Goal: Task Accomplishment & Management: Use online tool/utility

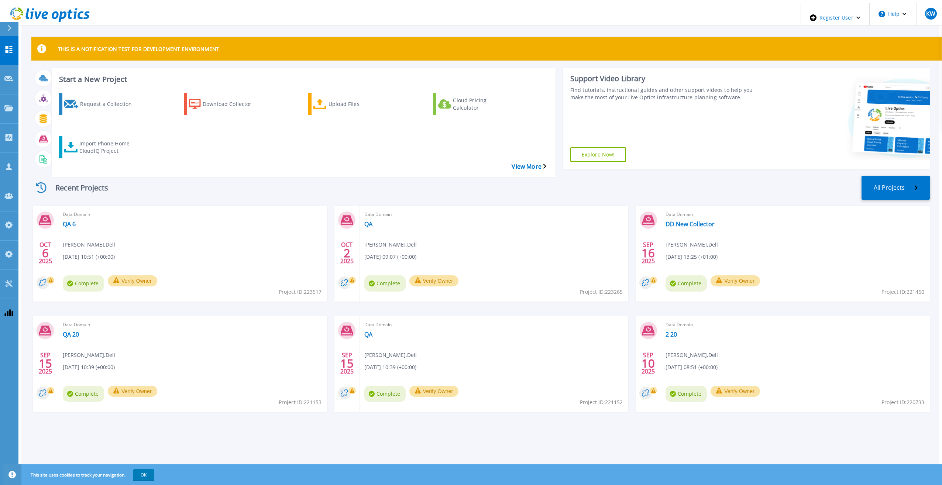
click at [61, 120] on div "Request a Collection Download Collector Upload Files Cloud Pricing Calculator I…" at bounding box center [302, 130] width 498 height 86
click at [117, 138] on div "Import Phone Home CloudIQ Project" at bounding box center [108, 147] width 59 height 18
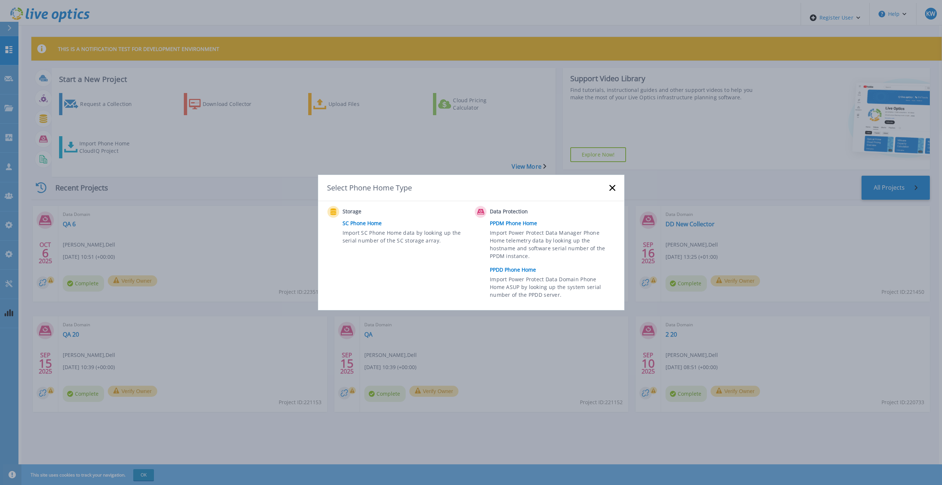
click at [508, 264] on link "PPDD Phone Home" at bounding box center [554, 269] width 129 height 11
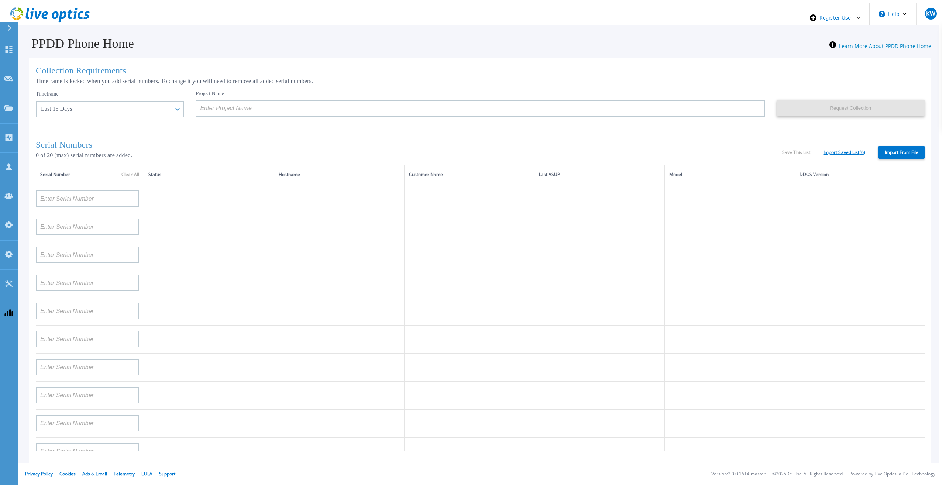
click at [855, 151] on link "Import Saved List ( 6 )" at bounding box center [844, 152] width 42 height 5
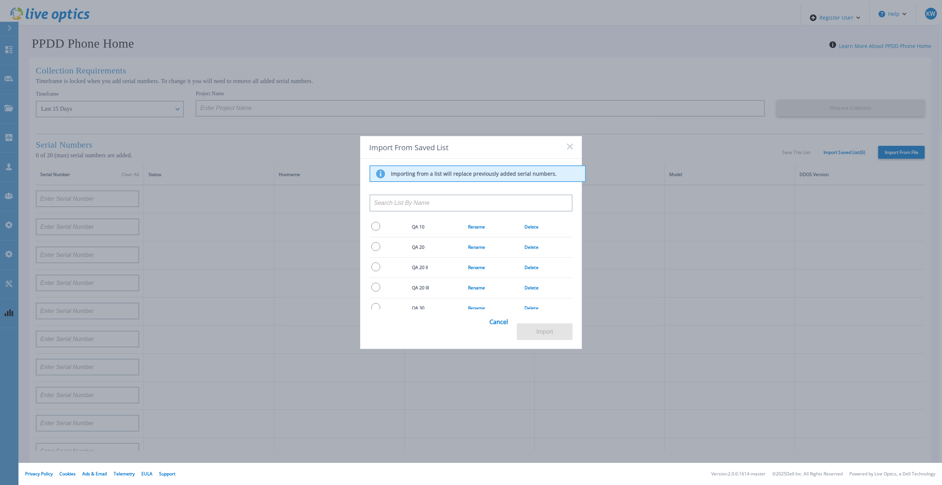
click at [374, 225] on input "radio" at bounding box center [375, 226] width 9 height 9
radio input "true"
click at [553, 332] on button "Import" at bounding box center [545, 331] width 56 height 17
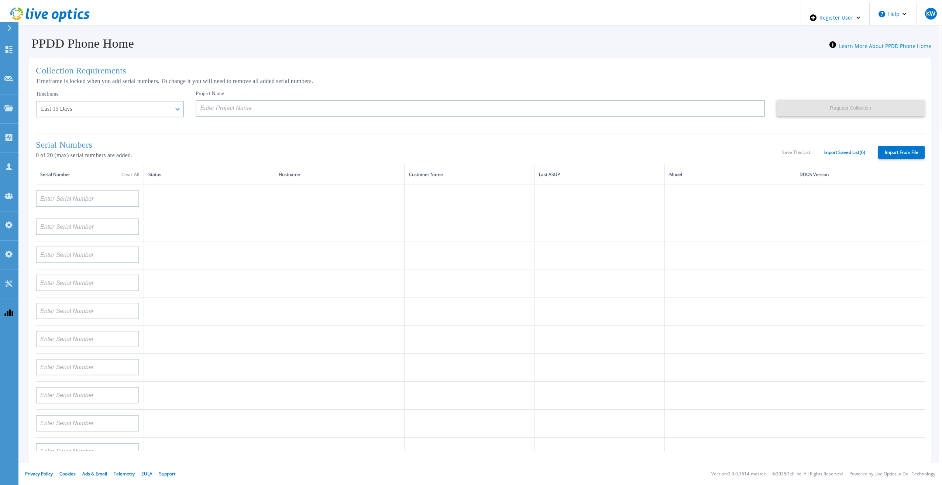
type input "APM00193603655"
type input "APM00212517749"
type input "APX00232503742"
type input "APM00212702822"
type input "APM00212610953"
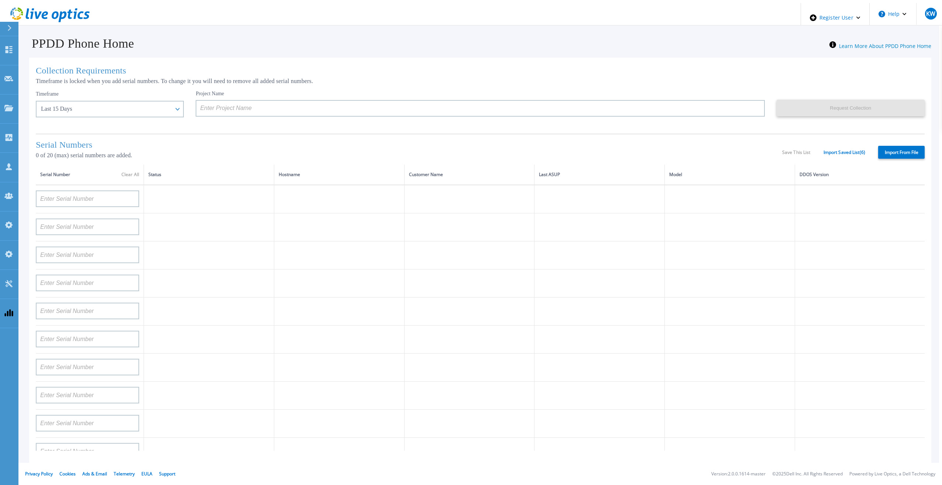
type input "APM00202614668"
type input "APM00212613652"
type input "APX00222101185"
type input "AUDVUX6XJHDJFE"
type input "APM00133543104"
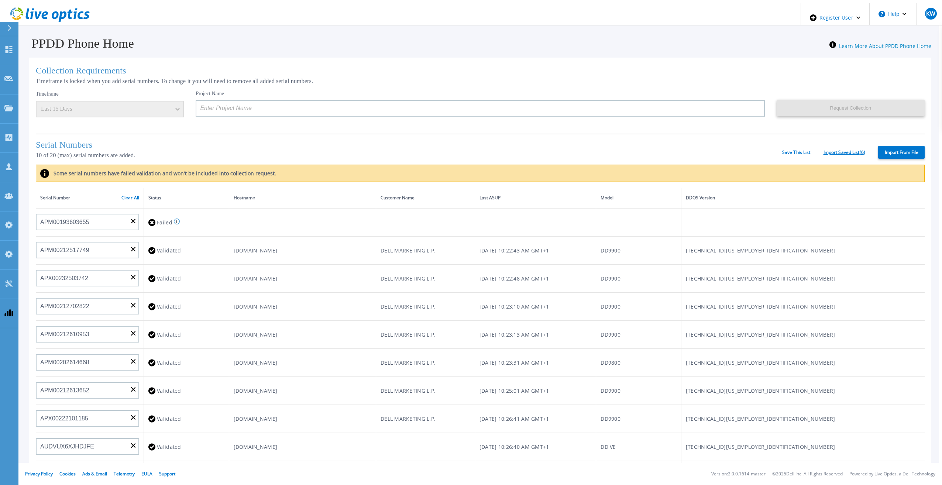
click at [838, 150] on link "Import Saved List ( 6 )" at bounding box center [844, 152] width 42 height 5
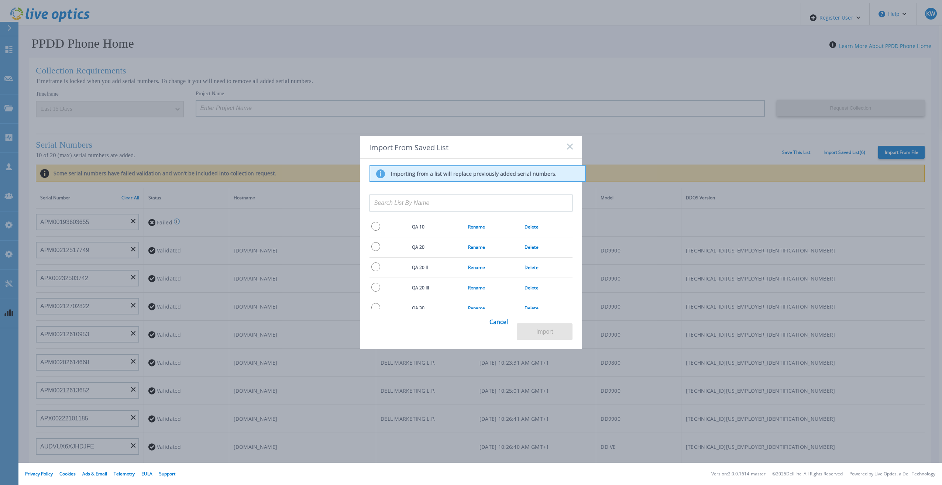
click at [375, 244] on input "radio" at bounding box center [375, 246] width 9 height 9
radio input "true"
click at [543, 332] on button "Import" at bounding box center [545, 331] width 56 height 17
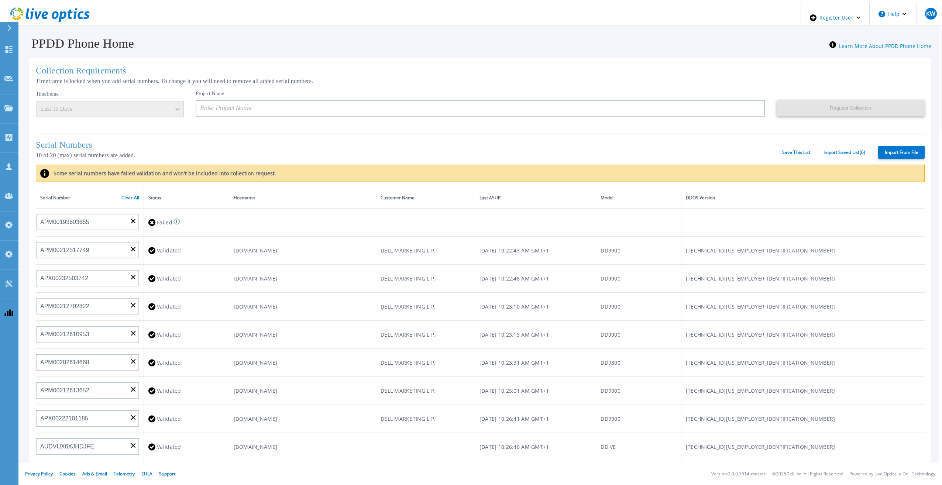
type input "APM00211700095"
type input "APX00232503747"
type input "APM00214914093"
type input "APM00171836329"
type input "APM00212026971"
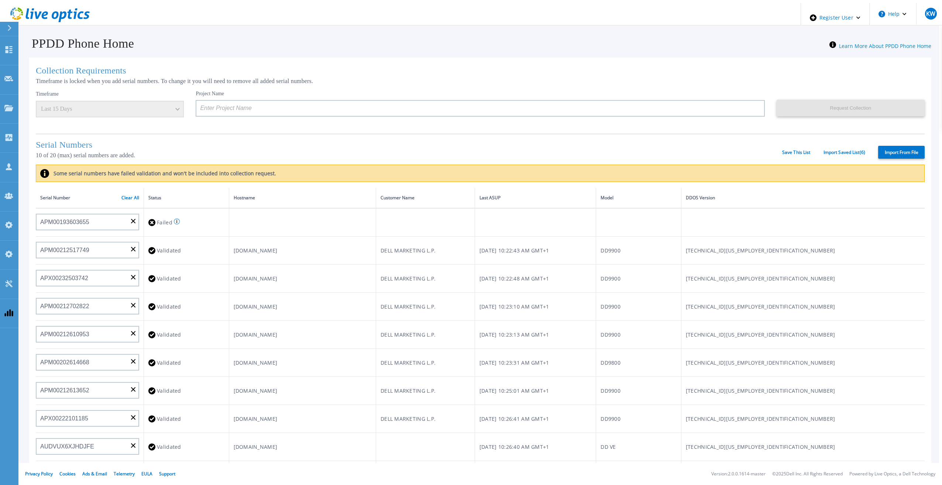
type input "APM00214914094"
type input "APX00234502218"
type input "APM00212018359"
type input "APX00232503745"
type input "APX00232503743"
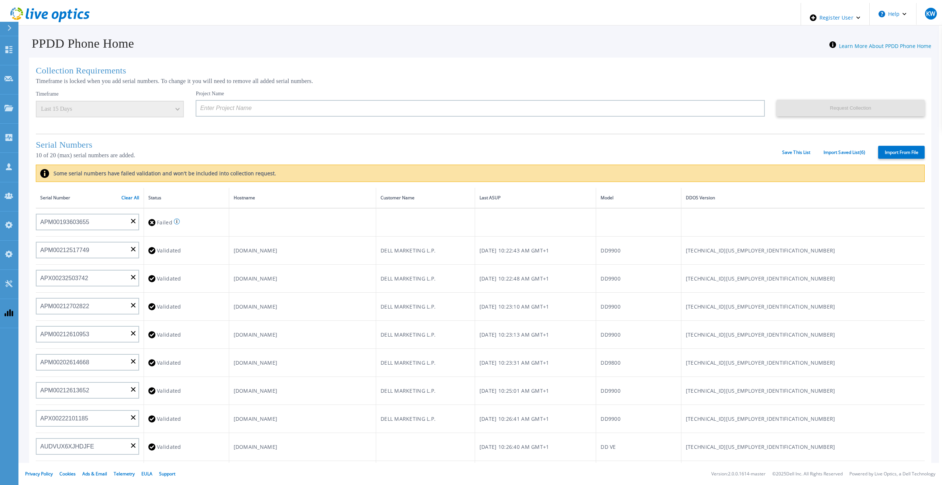
type input "APM00193603655"
type input "APM00212517749"
type input "APX00232503742"
type input "APM00212702822"
type input "APM00212610953"
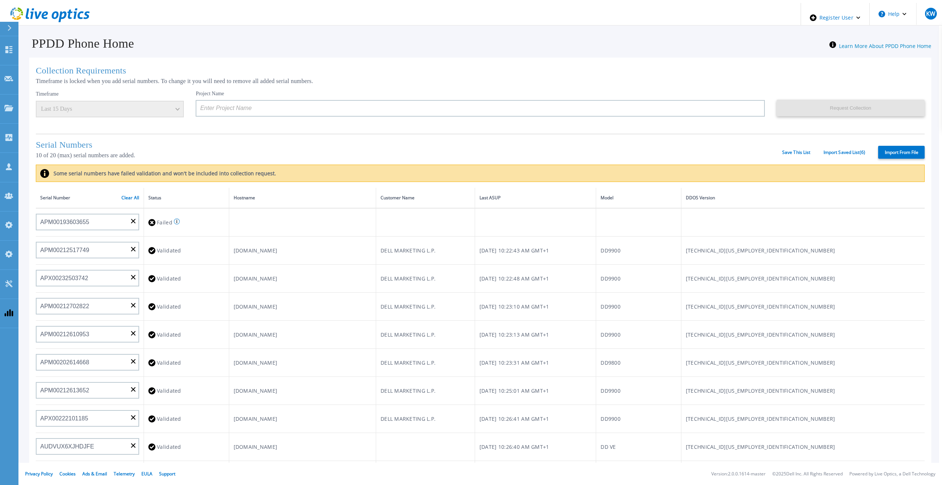
type input "APM00202614668"
type input "APM00212613652"
type input "APX00222101185"
type input "AUDVUX6XJHDJFE"
type input "APM00133543104"
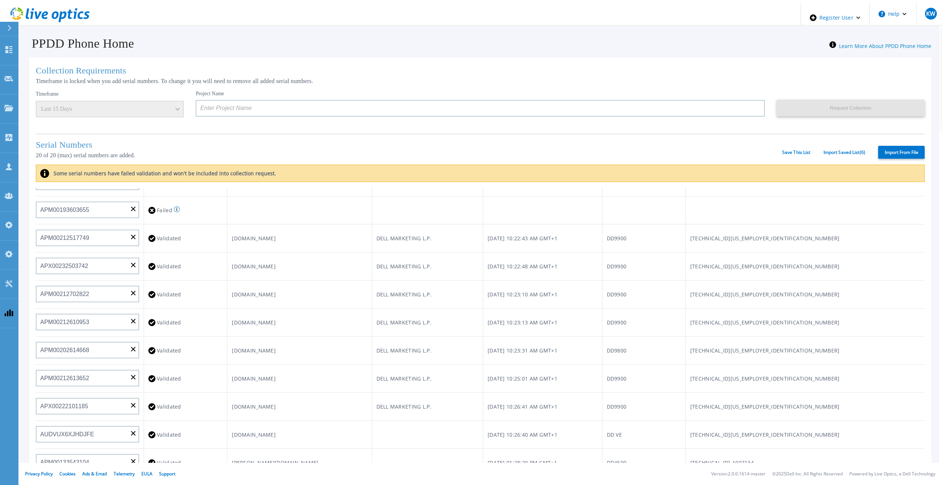
scroll to position [296, 0]
click at [277, 103] on input at bounding box center [480, 108] width 569 height 17
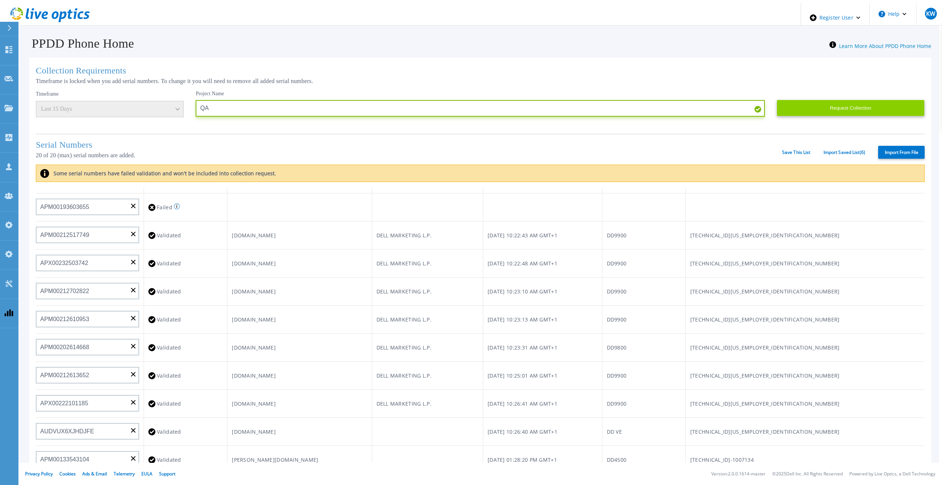
type input "QA"
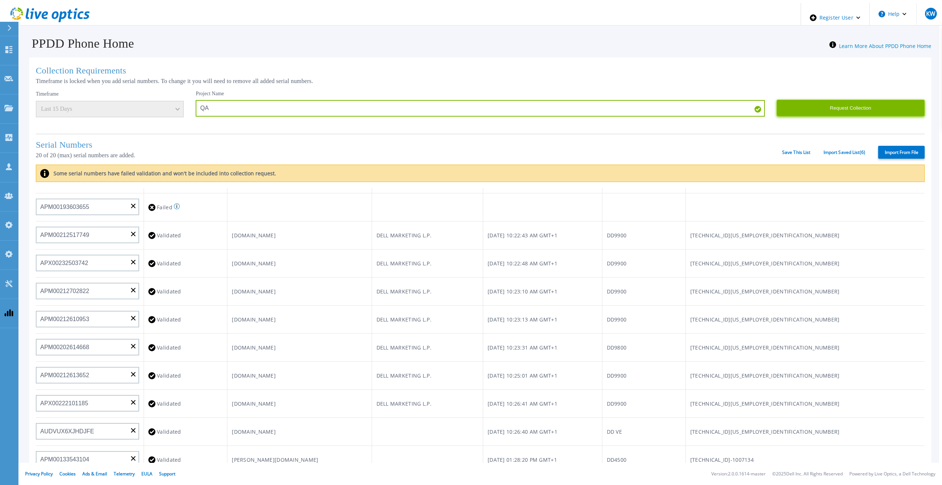
click at [787, 104] on button "Request Collection" at bounding box center [850, 108] width 148 height 17
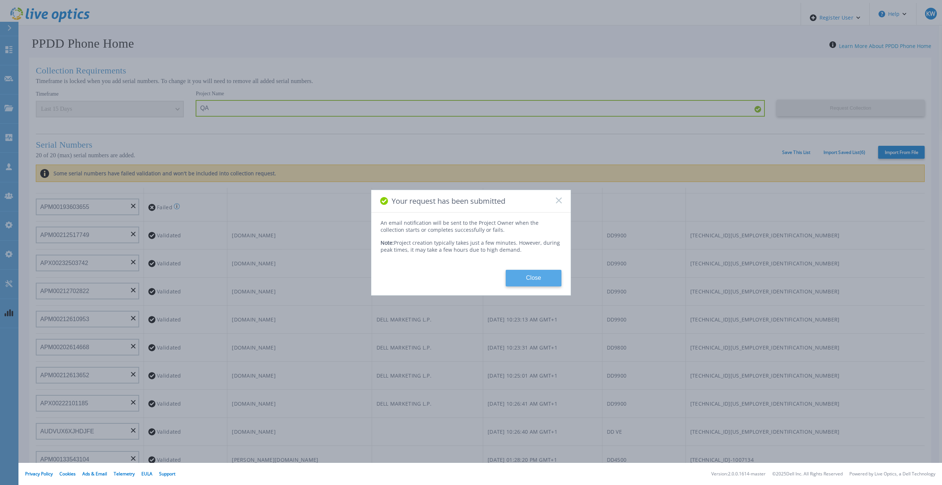
click at [525, 274] on button "Close" at bounding box center [533, 278] width 56 height 17
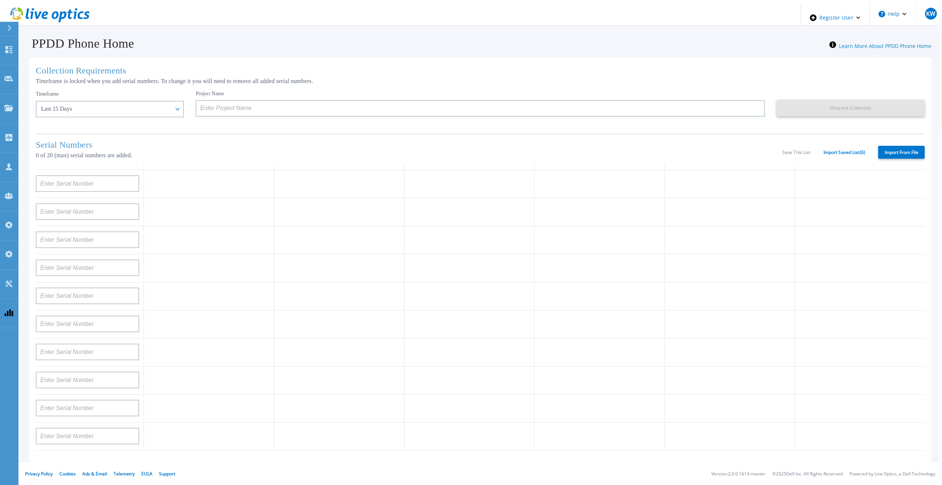
click at [77, 11] on icon at bounding box center [80, 15] width 6 height 8
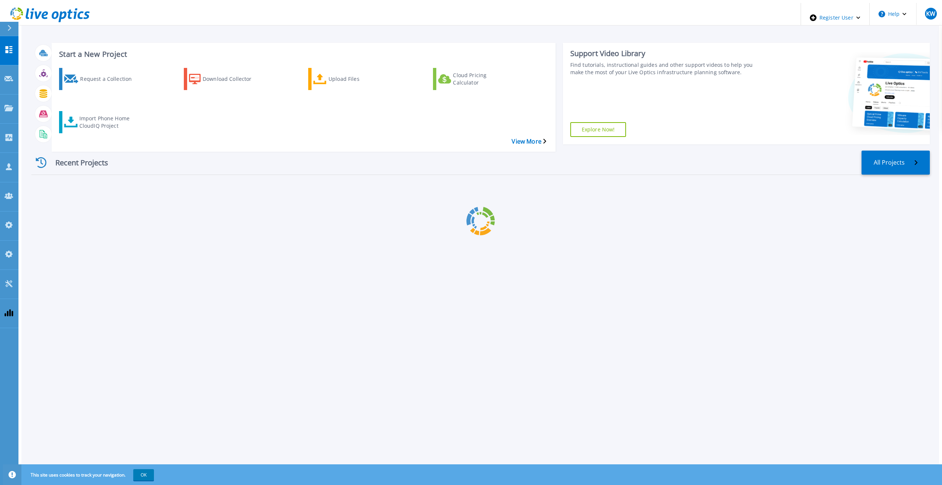
click at [262, 117] on div "Request a Collection Download Collector Upload Files Cloud Pricing Calculator I…" at bounding box center [302, 105] width 498 height 86
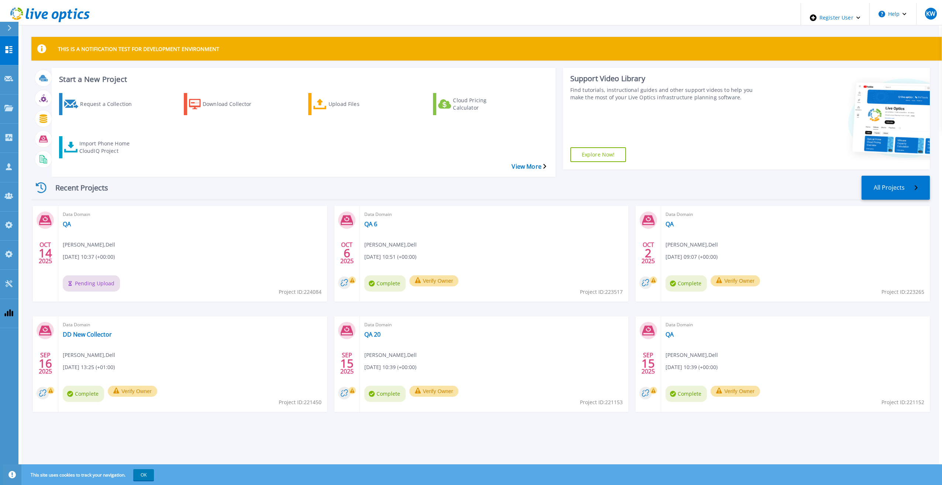
click at [119, 206] on div "Data Domain QA Kieran Whooley , Dell 10/14/2025, 10:37 (+00:00) Pending Upload …" at bounding box center [192, 254] width 269 height 96
click at [194, 152] on div "Start a New Project Request a Collection Download Collector Upload Files Cloud …" at bounding box center [304, 122] width 504 height 109
click at [64, 220] on link "QA" at bounding box center [67, 223] width 8 height 7
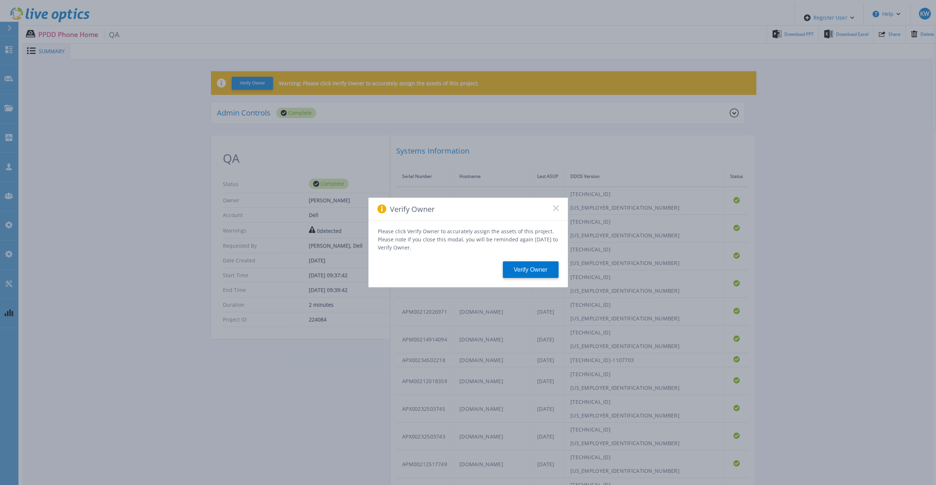
click at [556, 210] on icon at bounding box center [556, 208] width 6 height 6
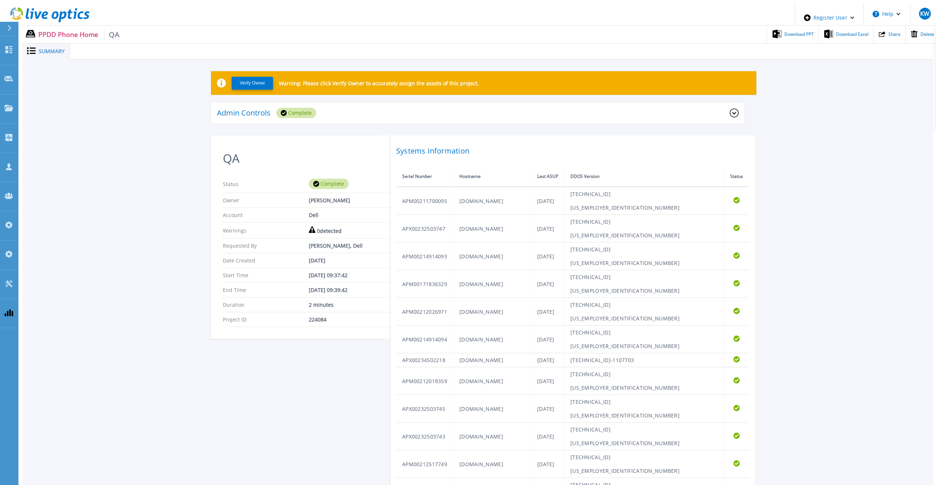
click at [74, 15] on icon at bounding box center [49, 14] width 79 height 15
